Goal: Transaction & Acquisition: Obtain resource

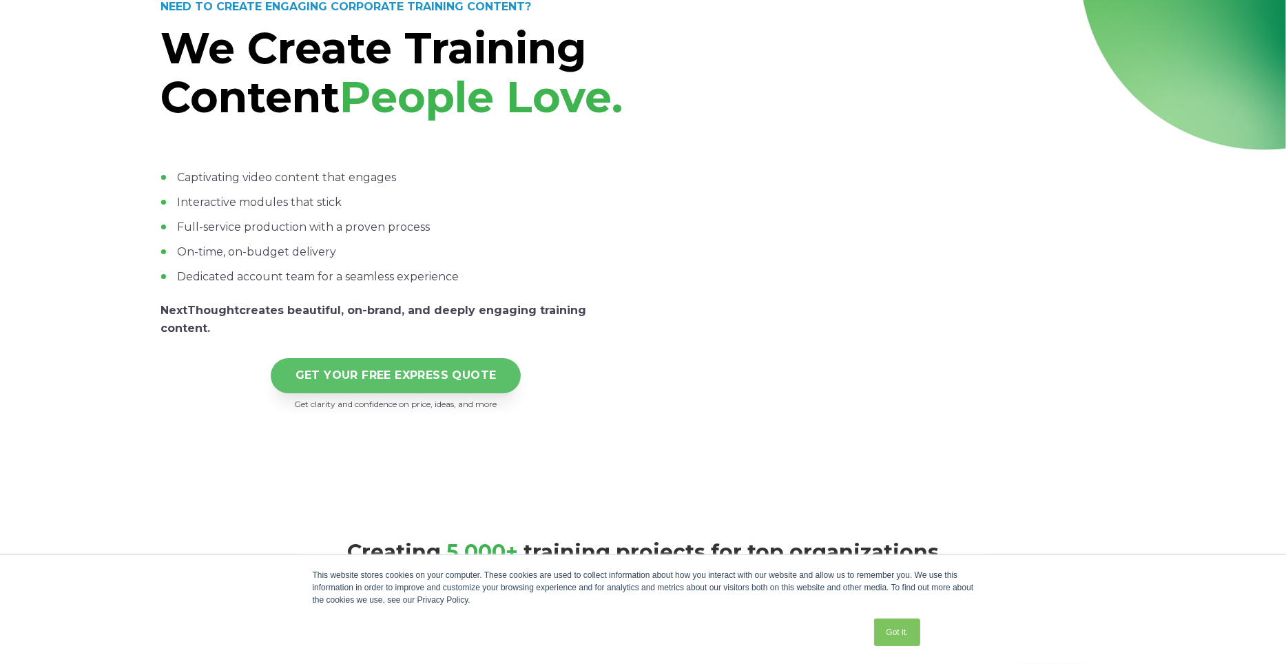
click at [415, 393] on link "GET YOUR FREE EXPRESS QUOTE" at bounding box center [396, 375] width 251 height 35
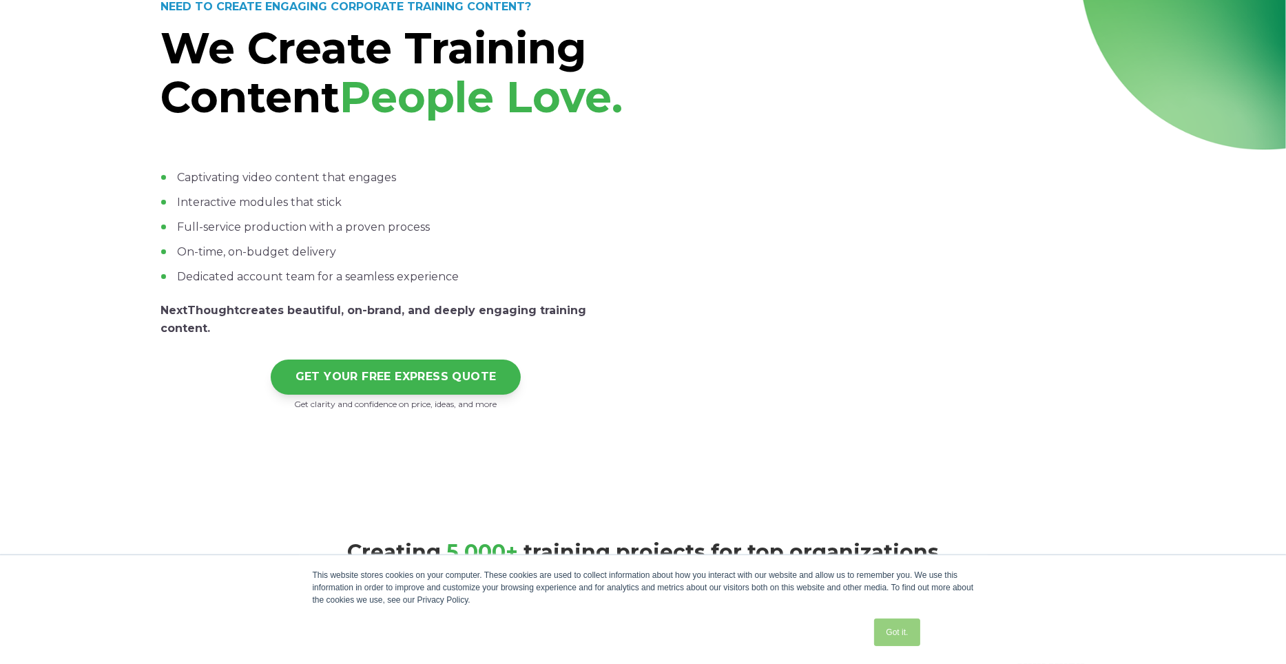
click at [900, 628] on link "Got it." at bounding box center [896, 633] width 45 height 28
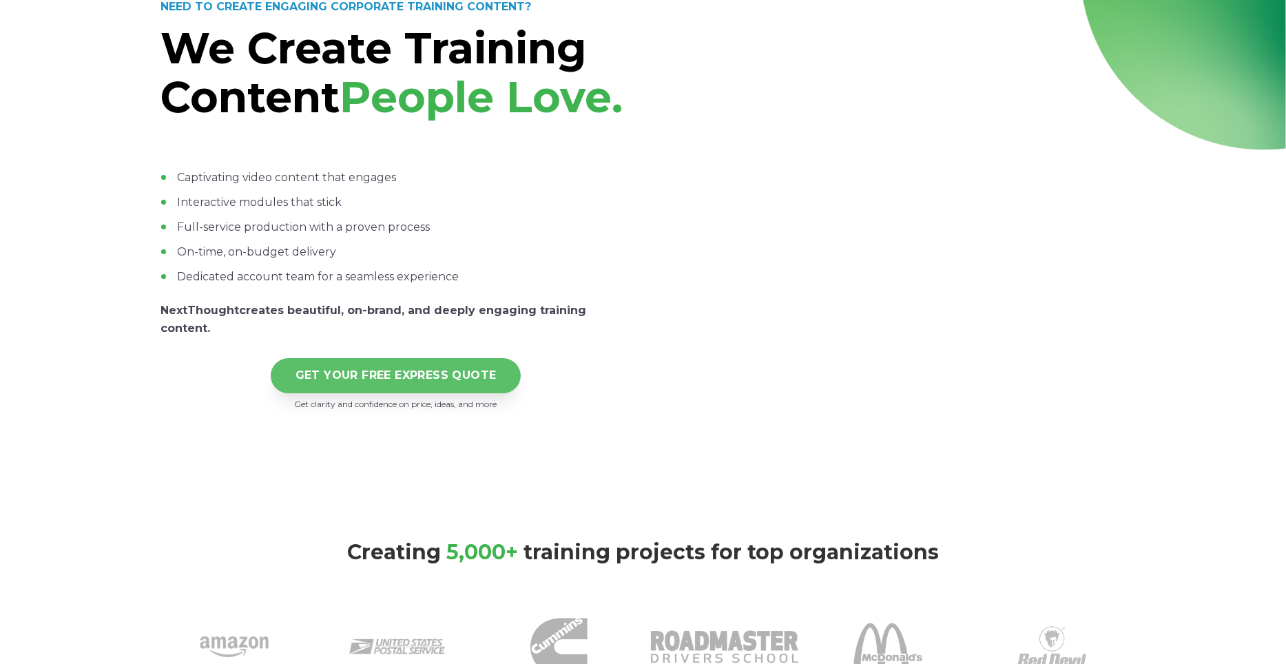
click at [405, 393] on link "GET YOUR FREE EXPRESS QUOTE" at bounding box center [396, 375] width 251 height 35
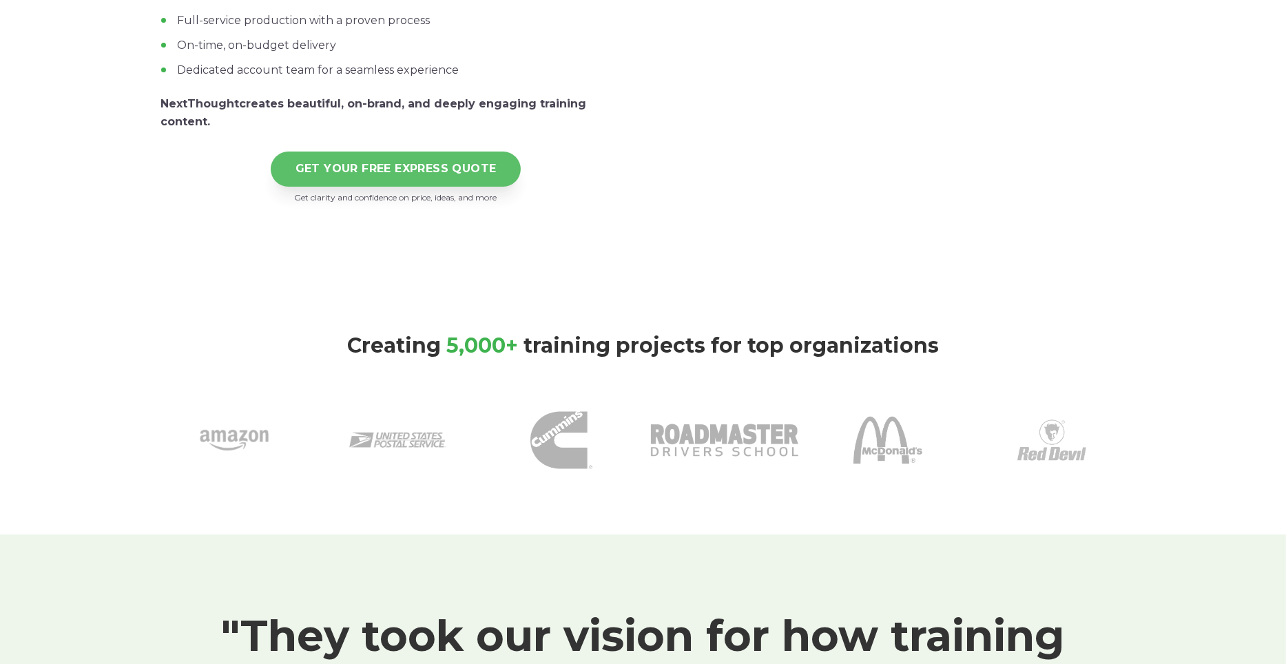
scroll to position [207, 0]
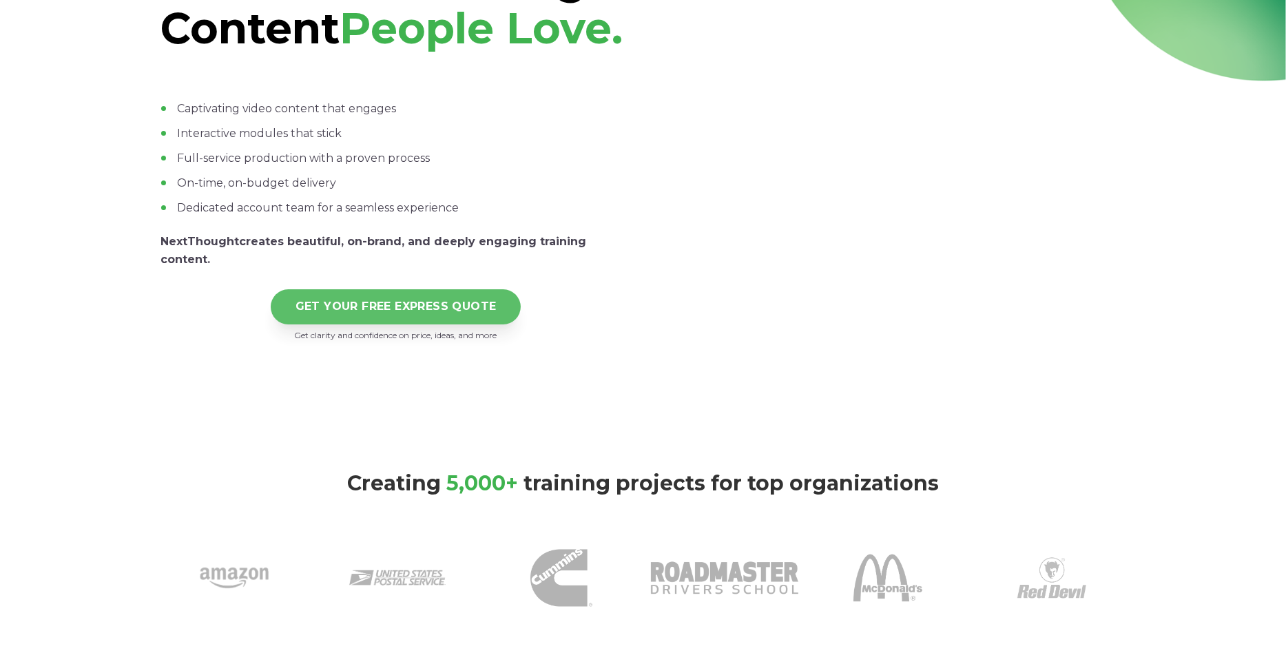
click at [366, 324] on link "GET YOUR FREE EXPRESS QUOTE" at bounding box center [396, 306] width 251 height 35
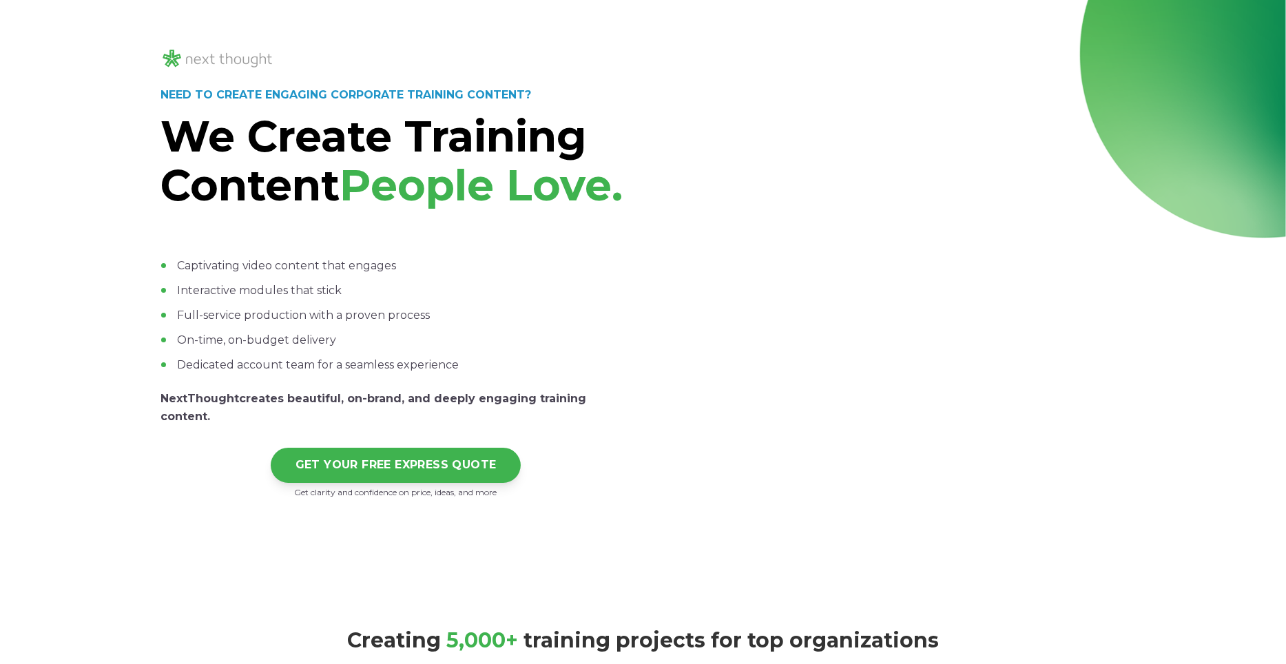
scroll to position [0, 0]
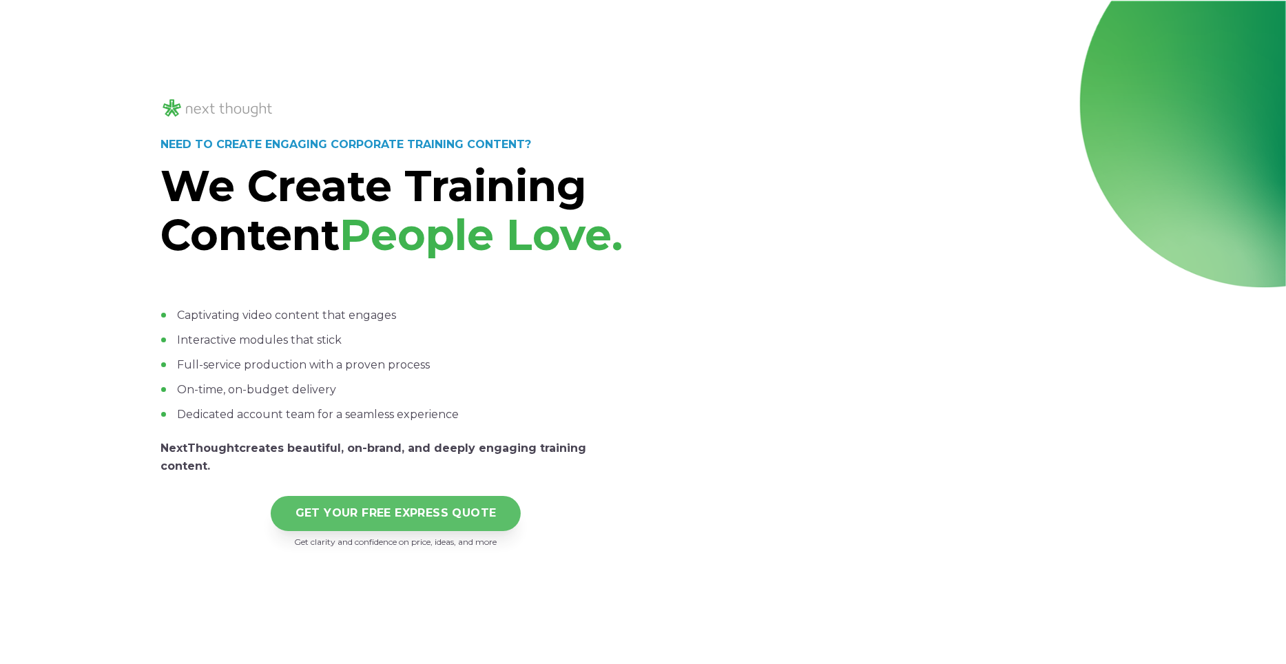
click at [400, 531] on link "GET YOUR FREE EXPRESS QUOTE" at bounding box center [396, 513] width 251 height 35
